Goal: Transaction & Acquisition: Purchase product/service

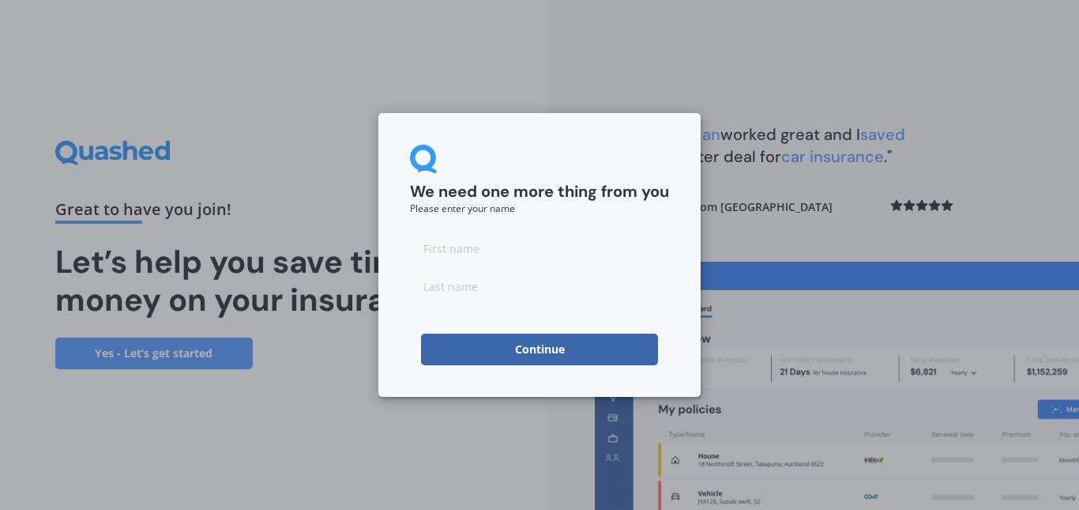
click at [520, 250] on input at bounding box center [539, 248] width 259 height 32
type input "[PERSON_NAME]"
click at [533, 344] on button "Continue" at bounding box center [539, 349] width 237 height 32
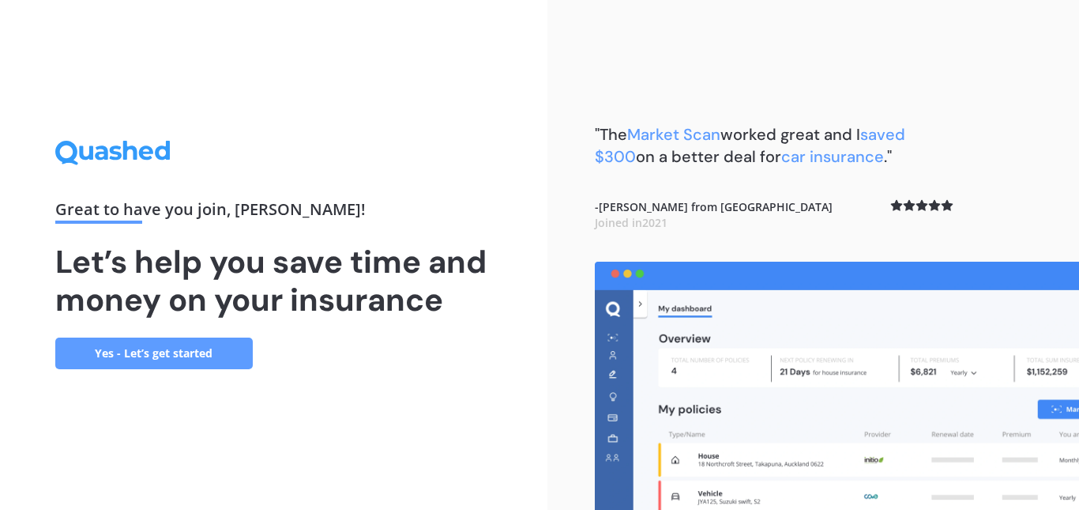
click at [164, 348] on link "Yes - Let’s get started" at bounding box center [154, 353] width 198 height 32
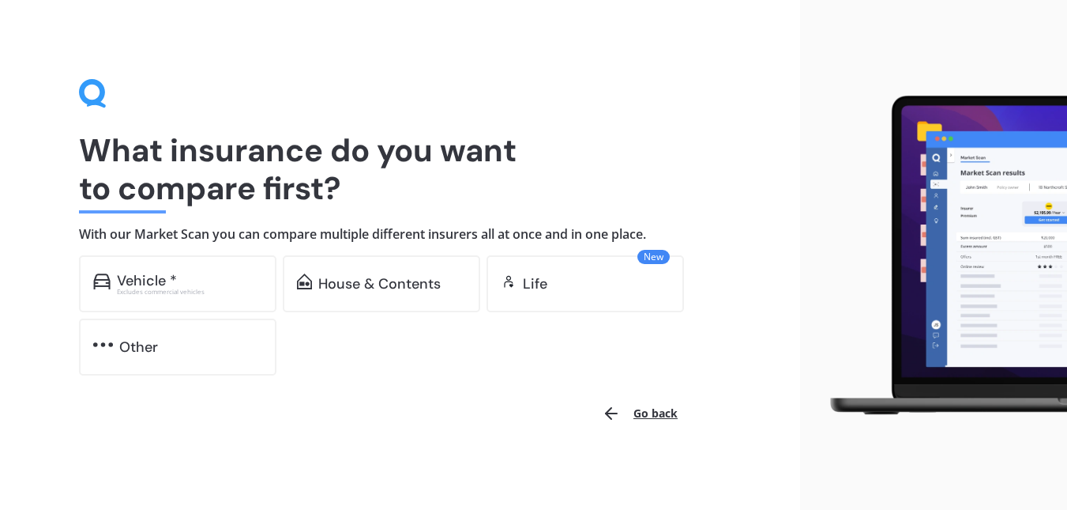
click at [131, 280] on div "Vehicle *" at bounding box center [147, 281] width 60 height 16
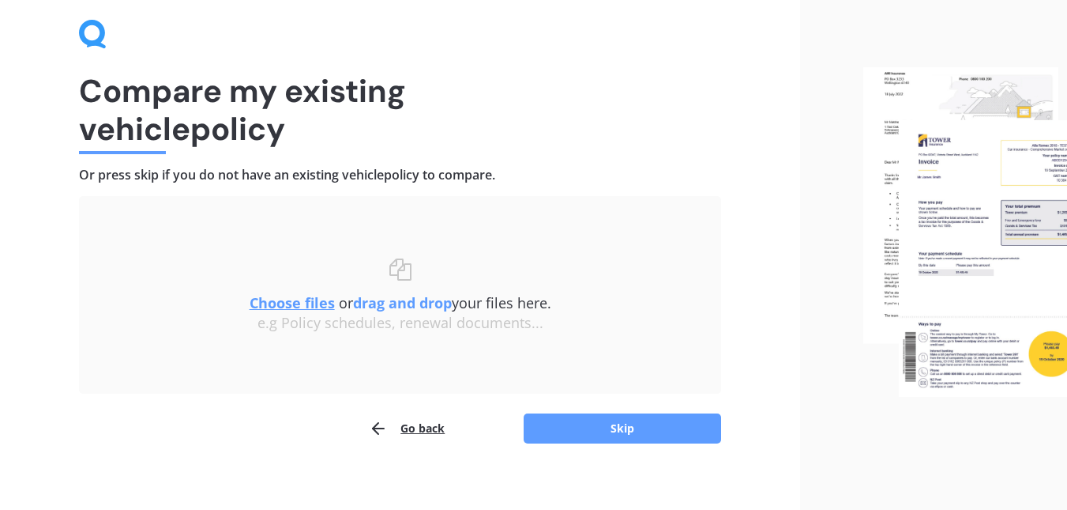
scroll to position [73, 0]
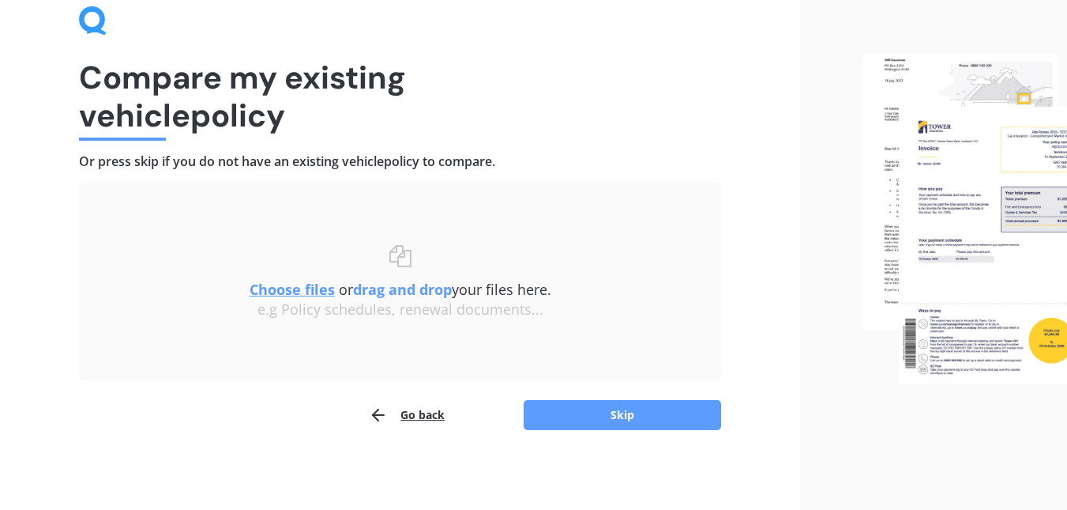
click at [630, 410] on button "Skip" at bounding box center [623, 415] width 198 height 30
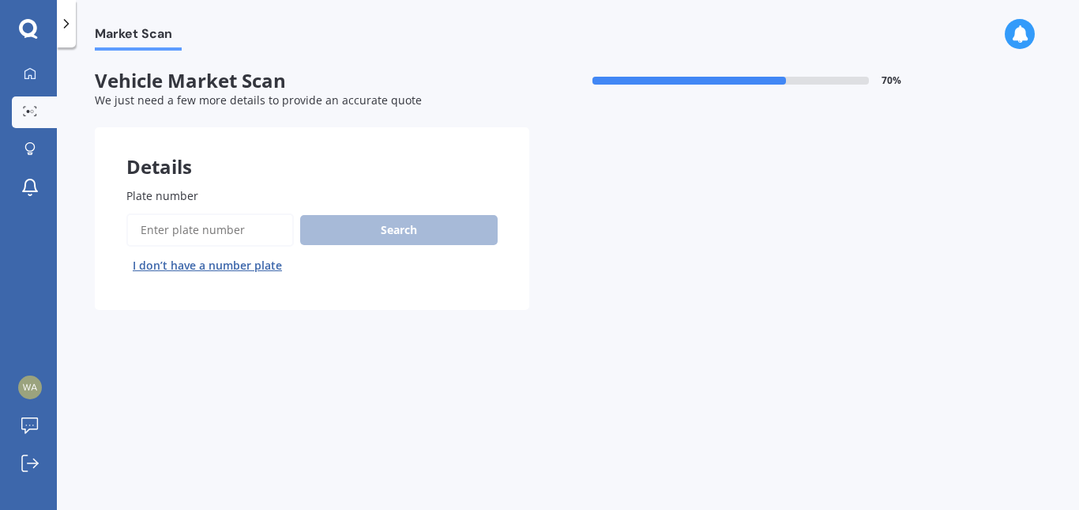
click at [326, 228] on div "Search I don’t have a number plate" at bounding box center [311, 245] width 371 height 65
click at [203, 230] on input "Plate number" at bounding box center [210, 229] width 168 height 33
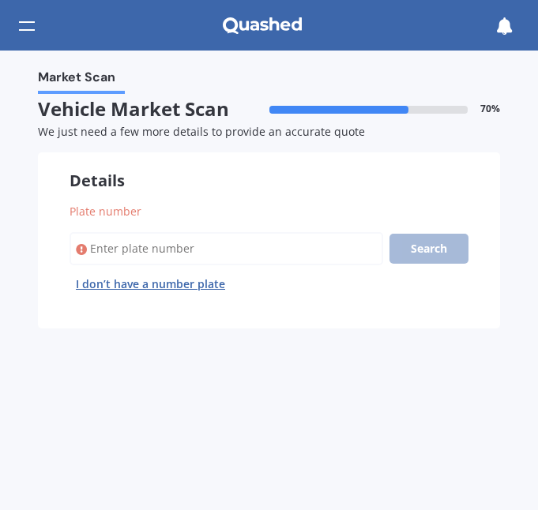
paste input "GPT407"
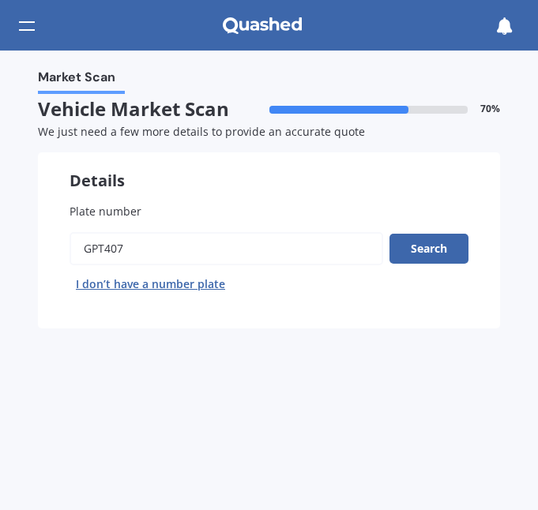
type input "GPT407"
click at [421, 244] on button "Search" at bounding box center [429, 249] width 79 height 30
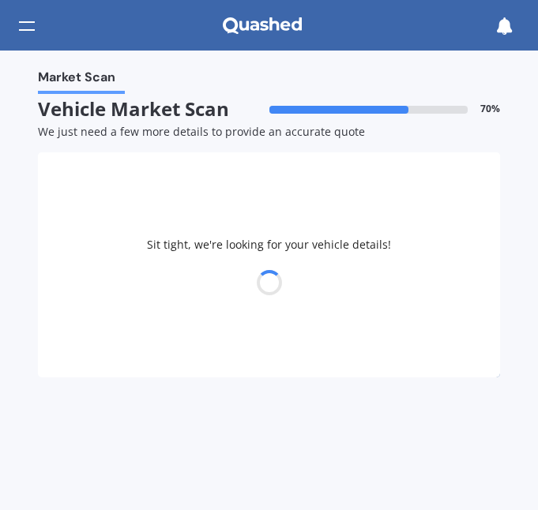
select select "HYUNDAI"
select select "ACCENT"
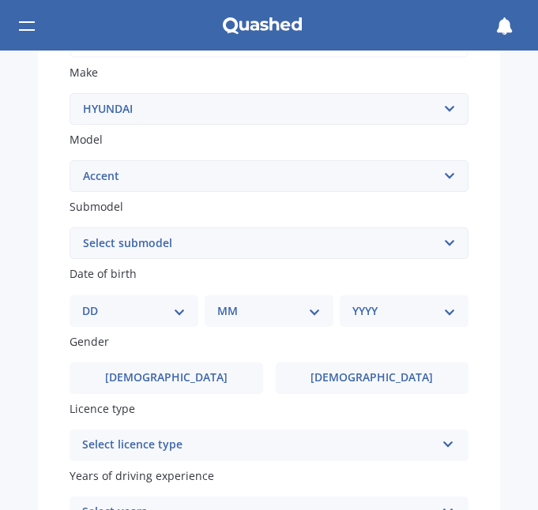
scroll to position [369, 0]
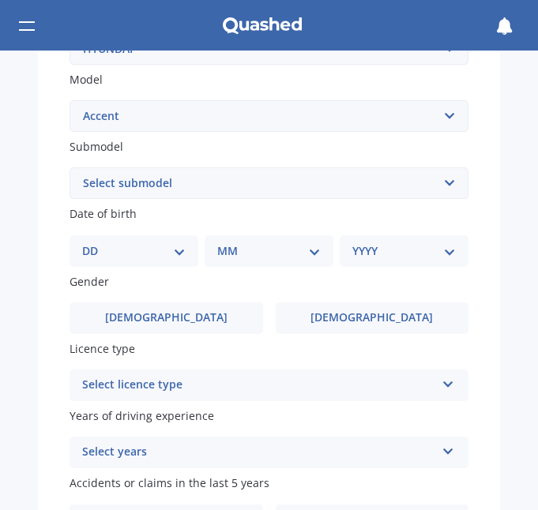
click at [176, 253] on select "DD 01 02 03 04 05 06 07 08 09 10 11 12 13 14 15 16 17 18 19 20 21 22 23 24 25 2…" at bounding box center [134, 251] width 104 height 17
select select "20"
click at [95, 243] on select "DD 01 02 03 04 05 06 07 08 09 10 11 12 13 14 15 16 17 18 19 20 21 22 23 24 25 2…" at bounding box center [134, 251] width 104 height 17
click at [310, 251] on select "MM 01 02 03 04 05 06 07 08 09 10 11 12" at bounding box center [272, 251] width 97 height 17
select select "07"
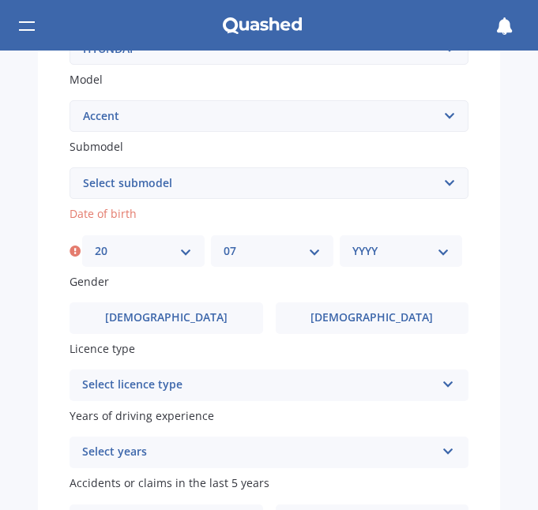
click at [224, 243] on select "MM 01 02 03 04 05 06 07 08 09 10 11 12" at bounding box center [272, 251] width 97 height 17
click at [437, 253] on select "YYYY 2025 2024 2023 2022 2021 2020 2019 2018 2017 2016 2015 2014 2013 2012 2011…" at bounding box center [400, 251] width 97 height 17
select select "1946"
click at [352, 243] on select "YYYY 2025 2024 2023 2022 2021 2020 2019 2018 2017 2016 2015 2014 2013 2012 2011…" at bounding box center [400, 251] width 97 height 17
click at [177, 318] on label "[DEMOGRAPHIC_DATA]" at bounding box center [167, 319] width 194 height 32
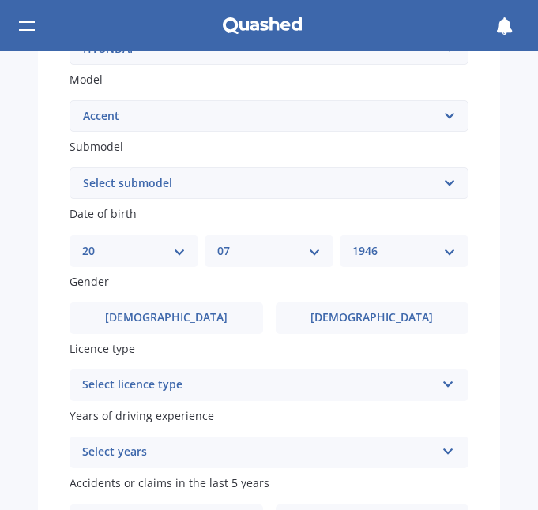
click at [0, 0] on input "[DEMOGRAPHIC_DATA]" at bounding box center [0, 0] width 0 height 0
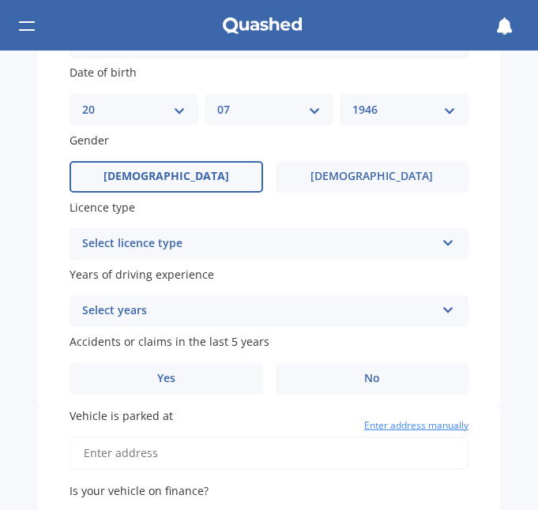
scroll to position [527, 0]
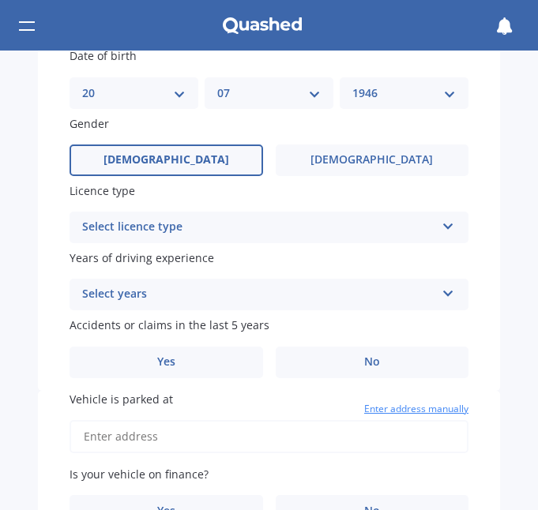
click at [442, 225] on icon at bounding box center [448, 223] width 13 height 11
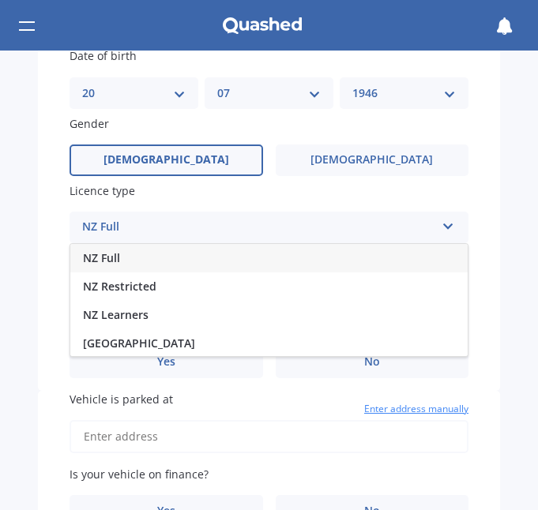
click at [111, 258] on span "NZ Full" at bounding box center [101, 257] width 37 height 15
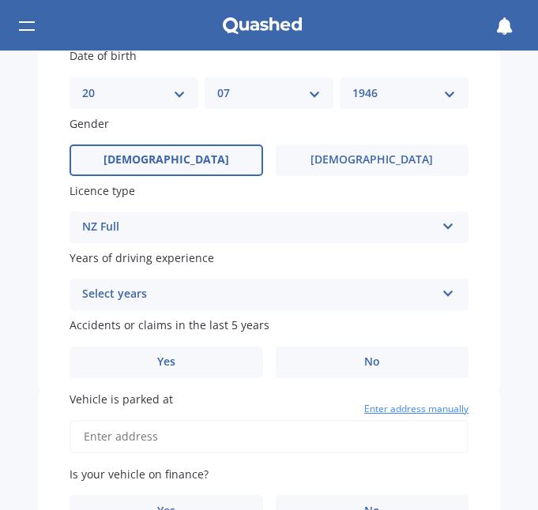
click at [442, 294] on icon at bounding box center [448, 290] width 13 height 11
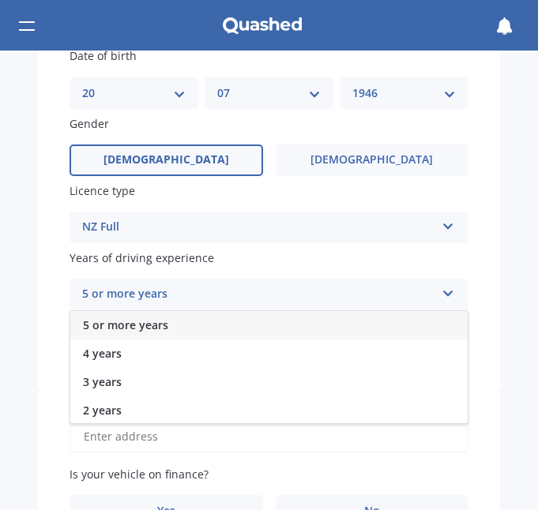
click at [171, 325] on div "5 or more years" at bounding box center [268, 325] width 397 height 28
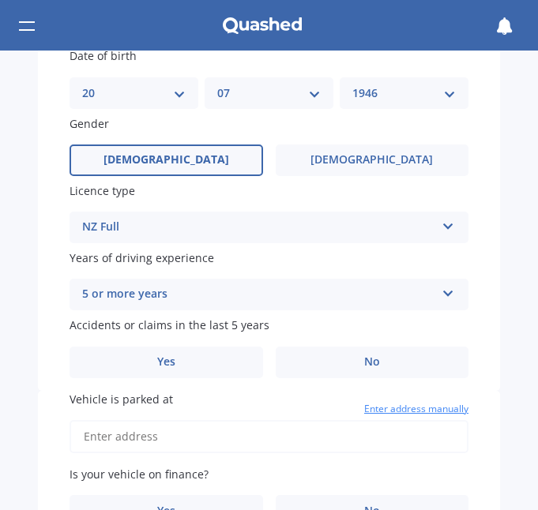
click at [364, 359] on span "No" at bounding box center [372, 362] width 16 height 13
click at [0, 0] on input "No" at bounding box center [0, 0] width 0 height 0
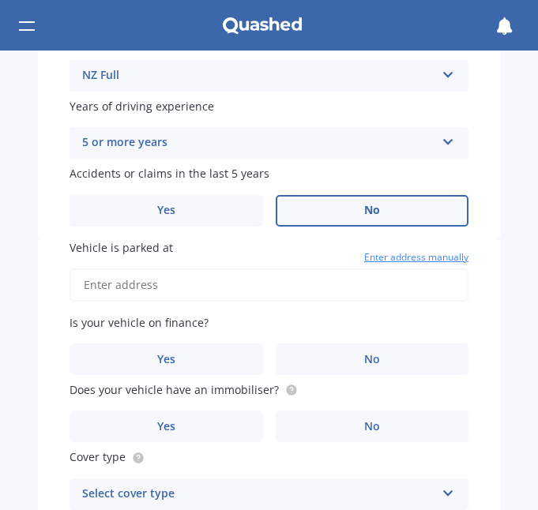
scroll to position [685, 0]
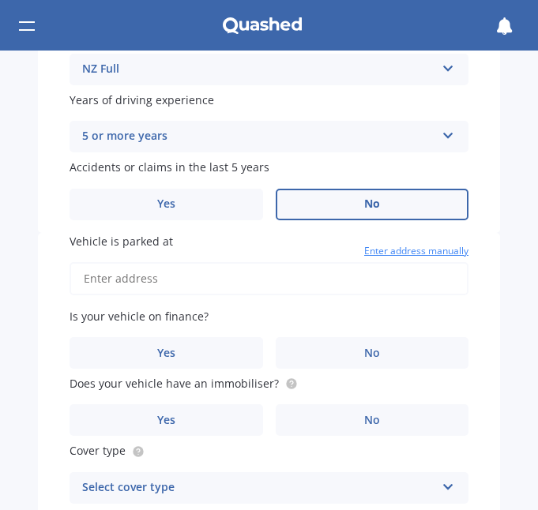
click at [175, 279] on input "Vehicle is parked at" at bounding box center [269, 278] width 399 height 33
type input "[STREET_ADDRESS]"
click at [365, 353] on span "No" at bounding box center [372, 353] width 16 height 13
click at [0, 0] on input "No" at bounding box center [0, 0] width 0 height 0
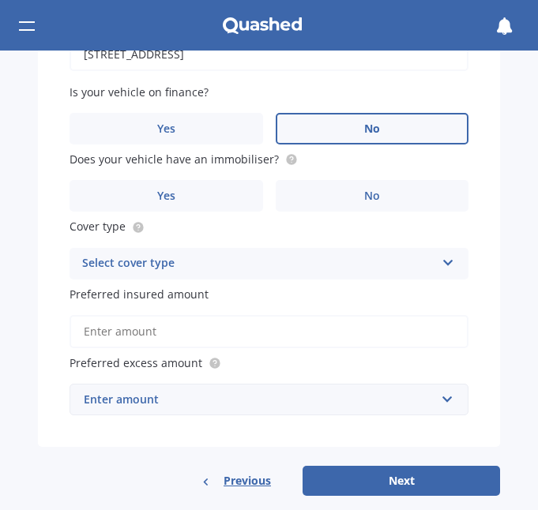
scroll to position [927, 0]
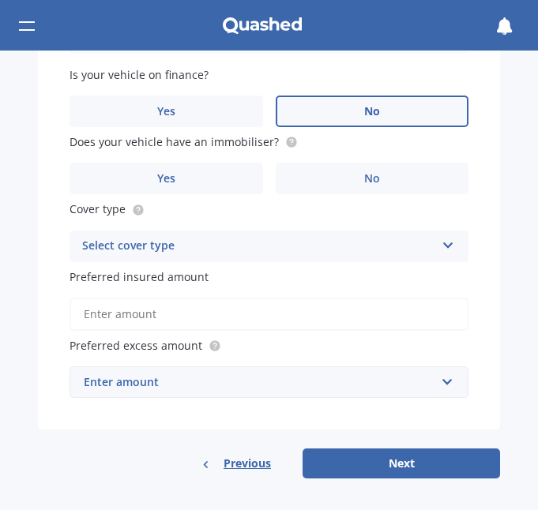
click at [368, 175] on span "No" at bounding box center [372, 178] width 16 height 13
click at [0, 0] on input "No" at bounding box center [0, 0] width 0 height 0
click at [442, 247] on icon at bounding box center [448, 242] width 13 height 11
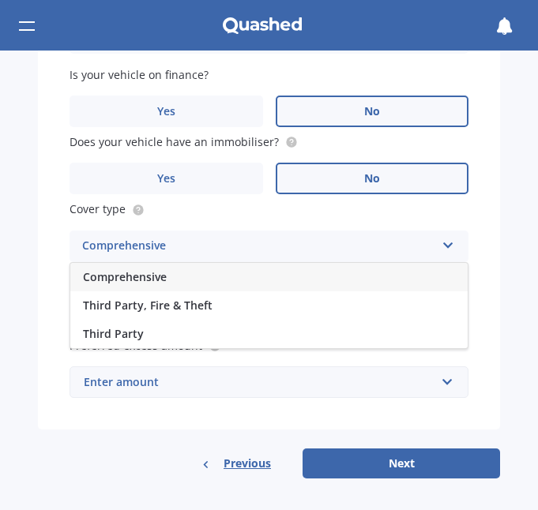
click at [138, 273] on span "Comprehensive" at bounding box center [125, 276] width 84 height 15
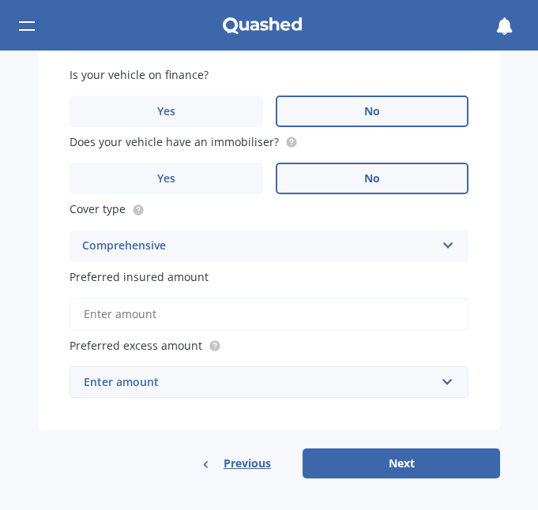
click at [175, 320] on input "Preferred insured amount" at bounding box center [269, 314] width 399 height 33
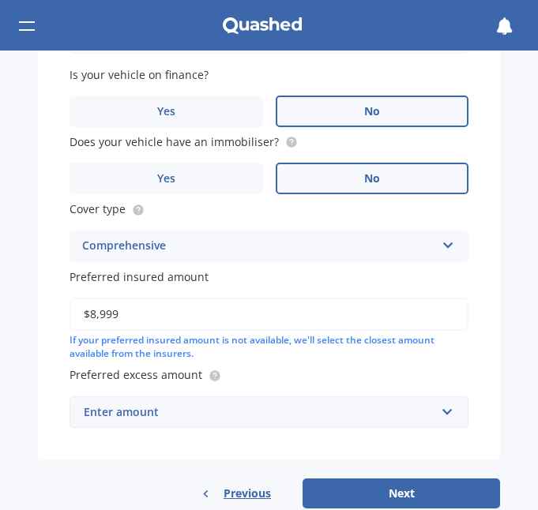
type input "$8,999"
click at [330, 288] on div "Preferred insured amount $8,999 If your preferred insured amount is not availab…" at bounding box center [269, 315] width 399 height 92
click at [423, 414] on div "Enter amount" at bounding box center [260, 412] width 352 height 17
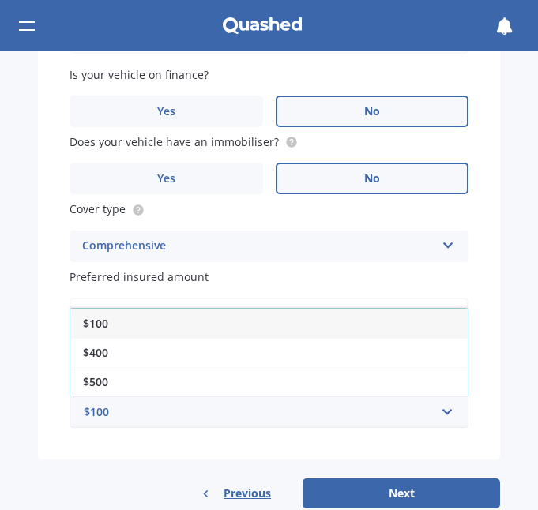
click at [116, 353] on div "$400" at bounding box center [268, 352] width 397 height 29
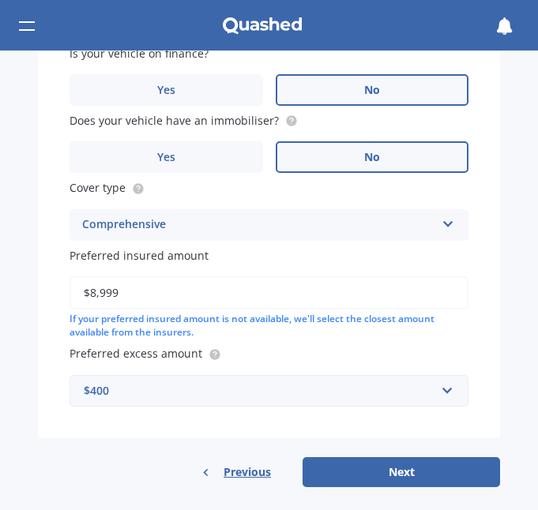
scroll to position [957, 0]
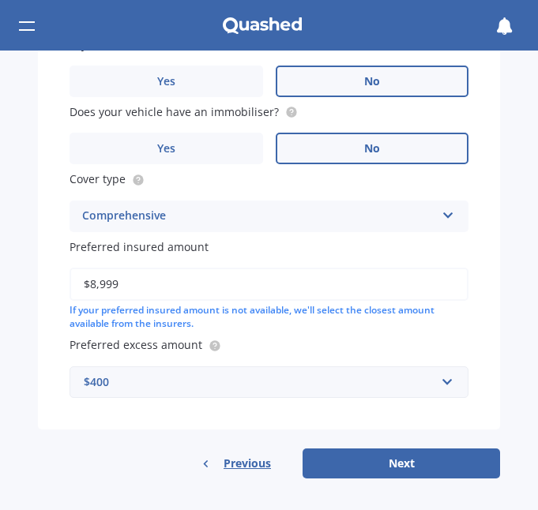
click at [397, 461] on button "Next" at bounding box center [402, 464] width 198 height 30
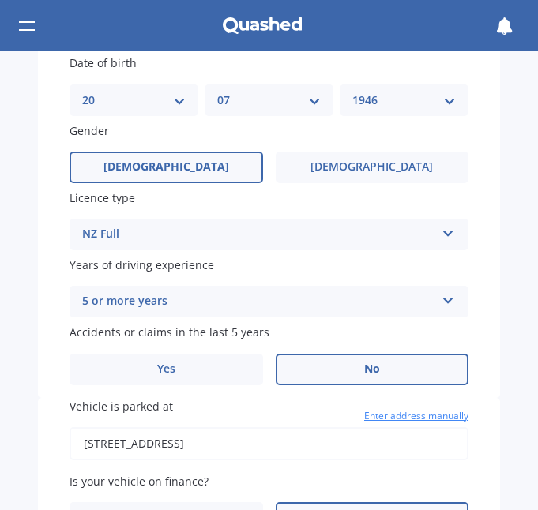
scroll to position [457, 0]
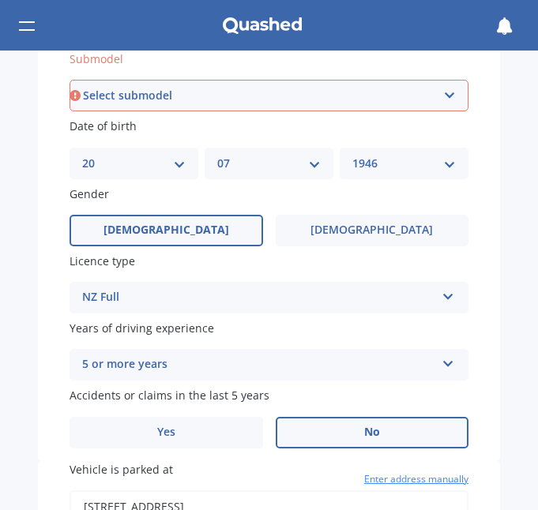
click at [443, 94] on select "Select submodel (All) Diesel" at bounding box center [269, 96] width 399 height 32
select select "(ALL)"
click at [70, 80] on select "Select submodel (All) Diesel" at bounding box center [269, 96] width 399 height 32
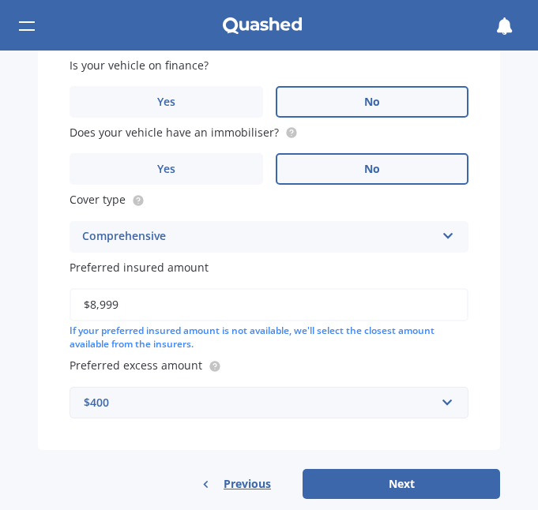
scroll to position [957, 0]
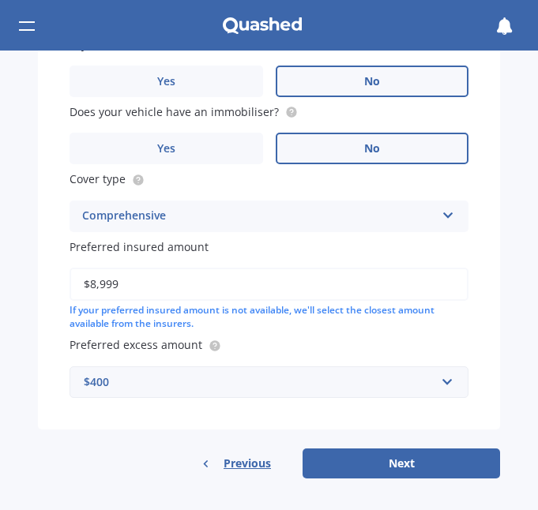
click at [382, 462] on button "Next" at bounding box center [402, 464] width 198 height 30
select select "20"
select select "07"
select select "1946"
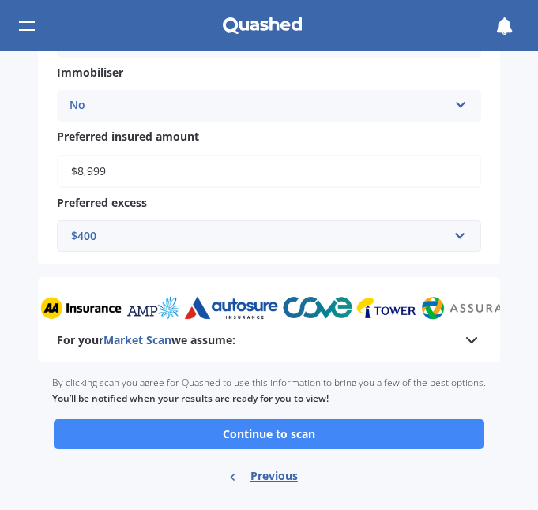
scroll to position [729, 0]
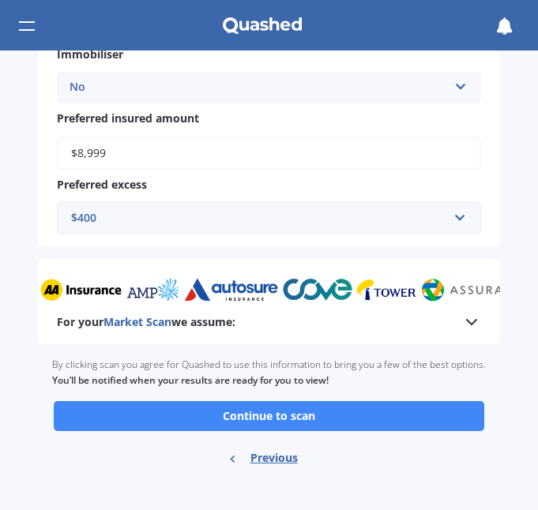
click at [252, 415] on button "Continue to scan" at bounding box center [269, 416] width 431 height 30
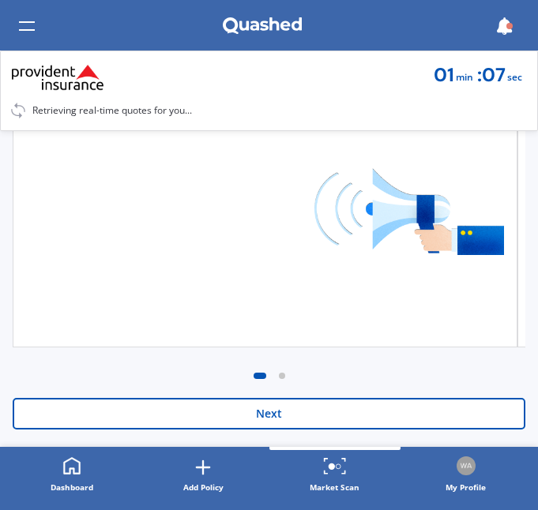
scroll to position [462, 0]
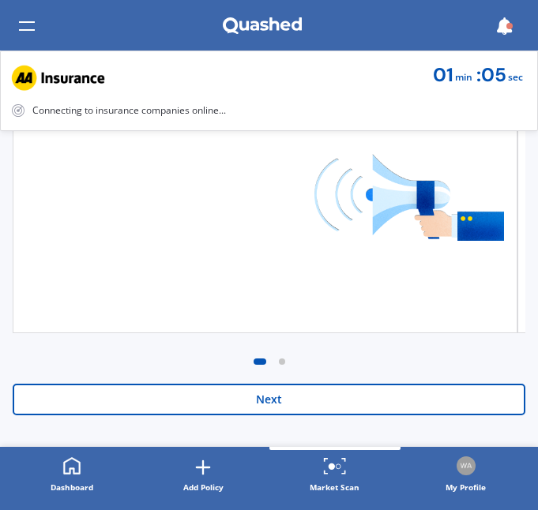
click at [254, 395] on button "Next" at bounding box center [269, 400] width 513 height 32
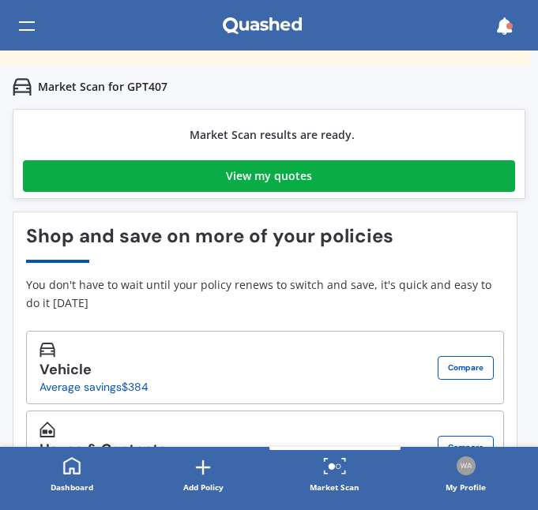
scroll to position [0, 0]
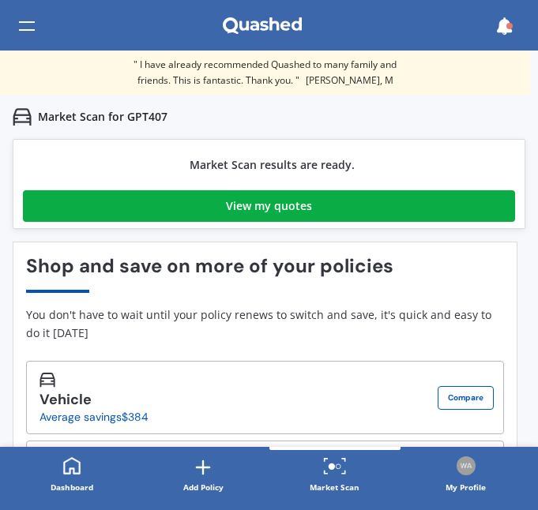
click at [219, 201] on link "View my quotes" at bounding box center [269, 206] width 492 height 32
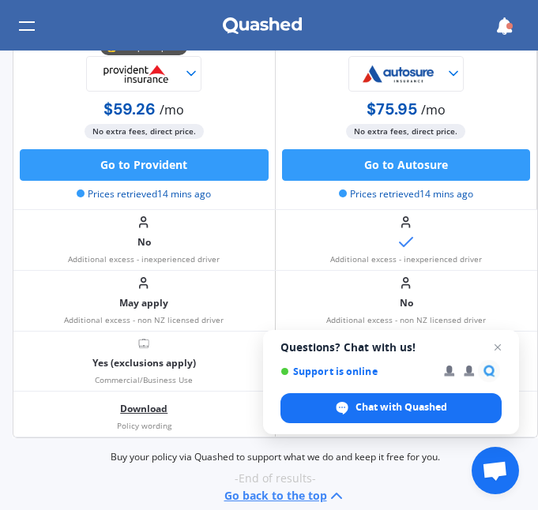
scroll to position [1665, 0]
click at [330, 487] on icon at bounding box center [336, 496] width 19 height 19
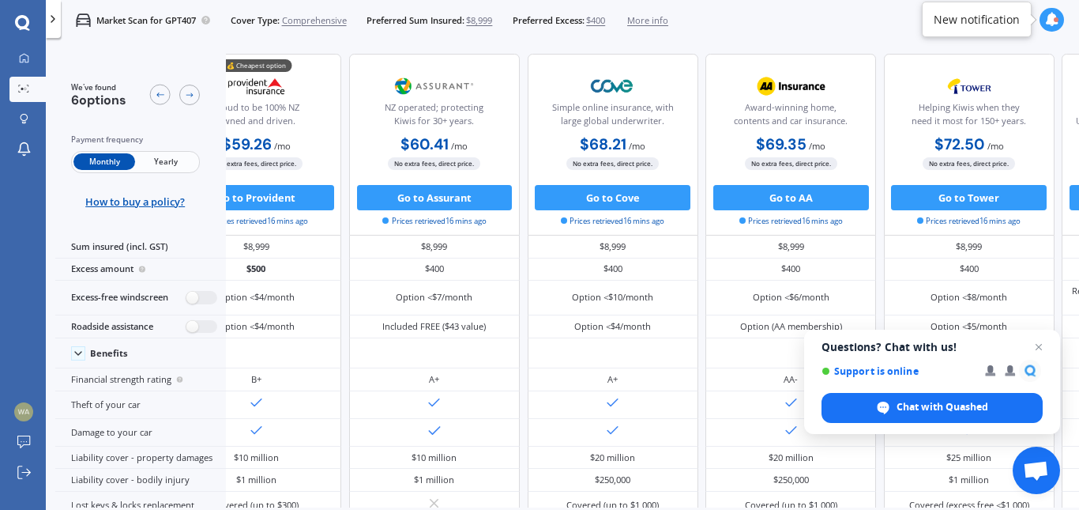
scroll to position [0, 0]
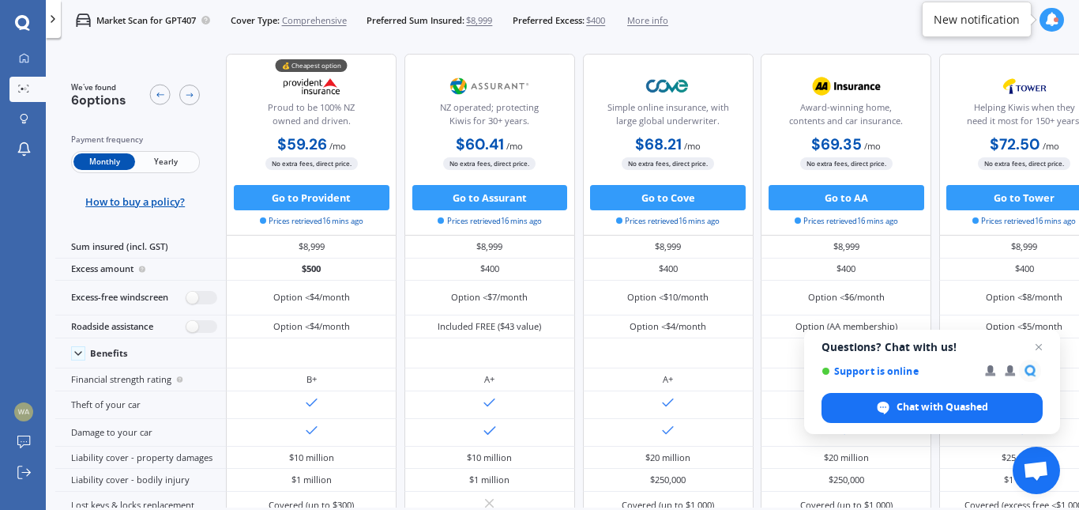
click at [1040, 346] on span "Close chat" at bounding box center [1038, 346] width 19 height 19
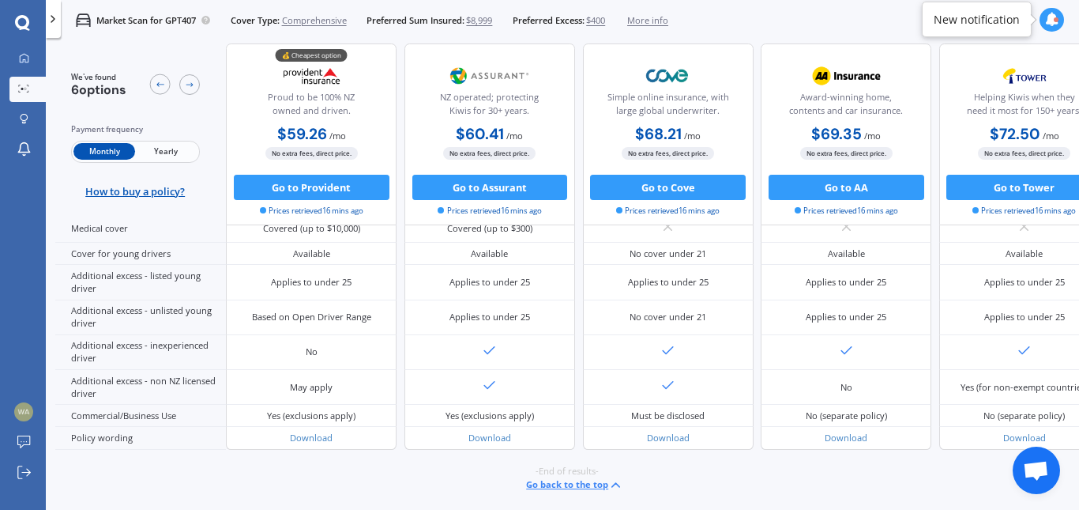
scroll to position [804, 269]
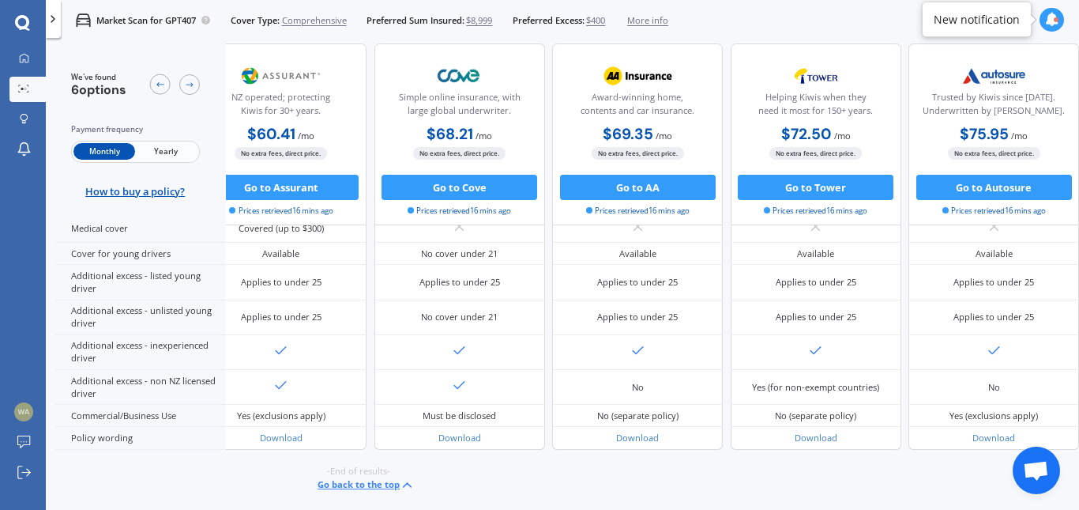
click at [1042, 495] on div "We've found 6 options Payment frequency Monthly Yearly How to buy a policy? 💰 C…" at bounding box center [567, 275] width 1024 height 464
